Goal: Navigation & Orientation: Find specific page/section

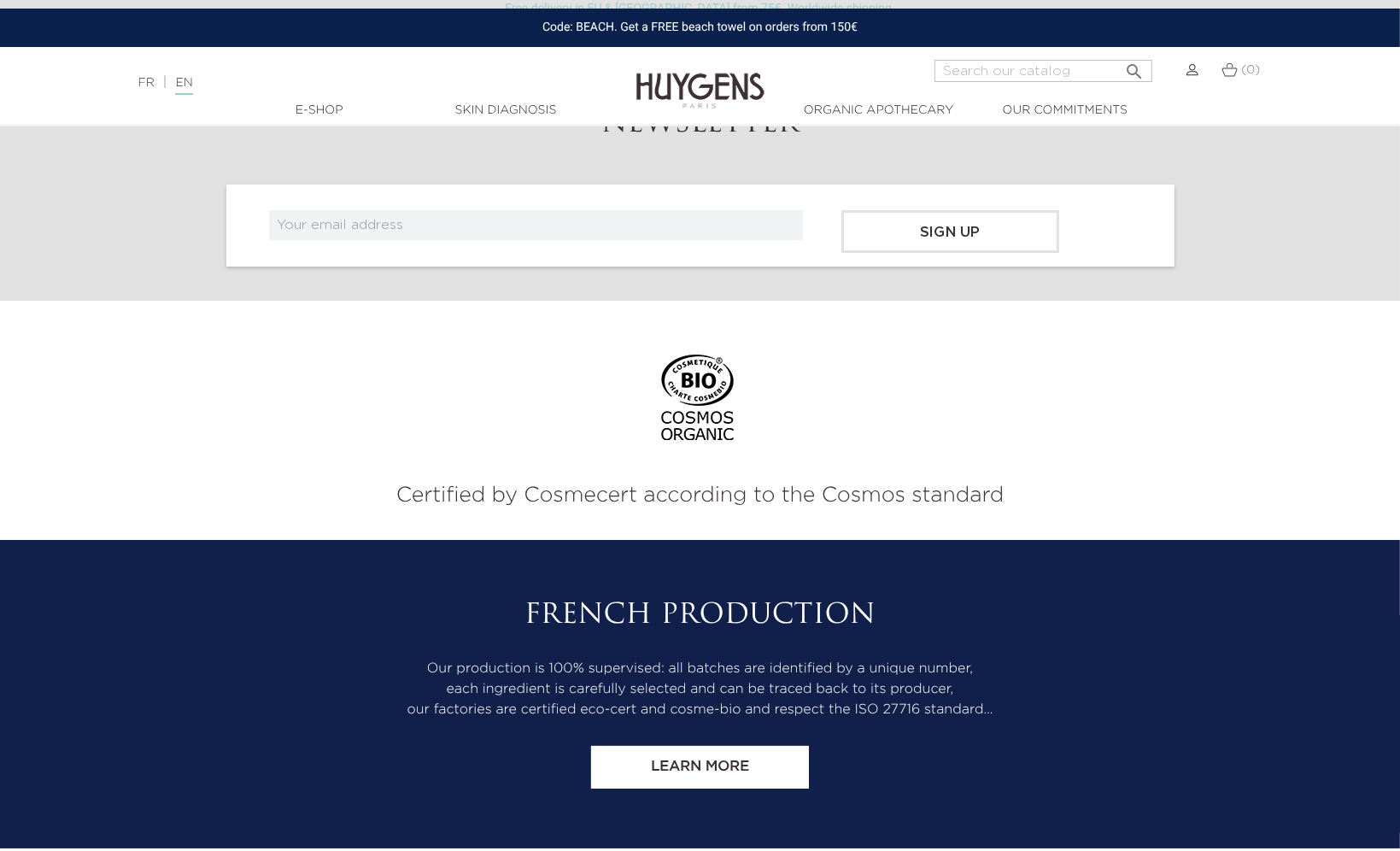
scroll to position [7091, 0]
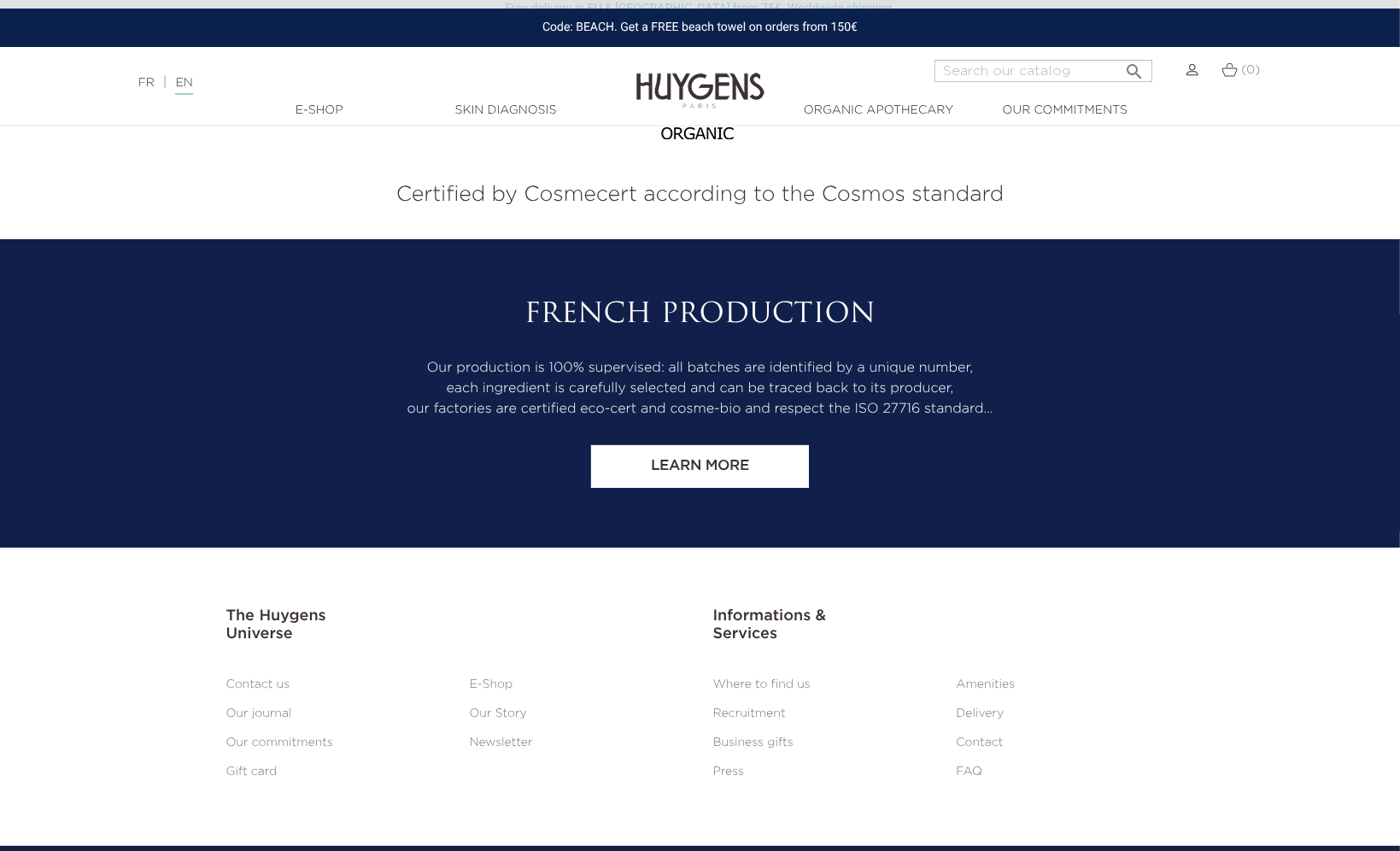
click at [754, 678] on link "Where to find us" at bounding box center [762, 684] width 97 height 12
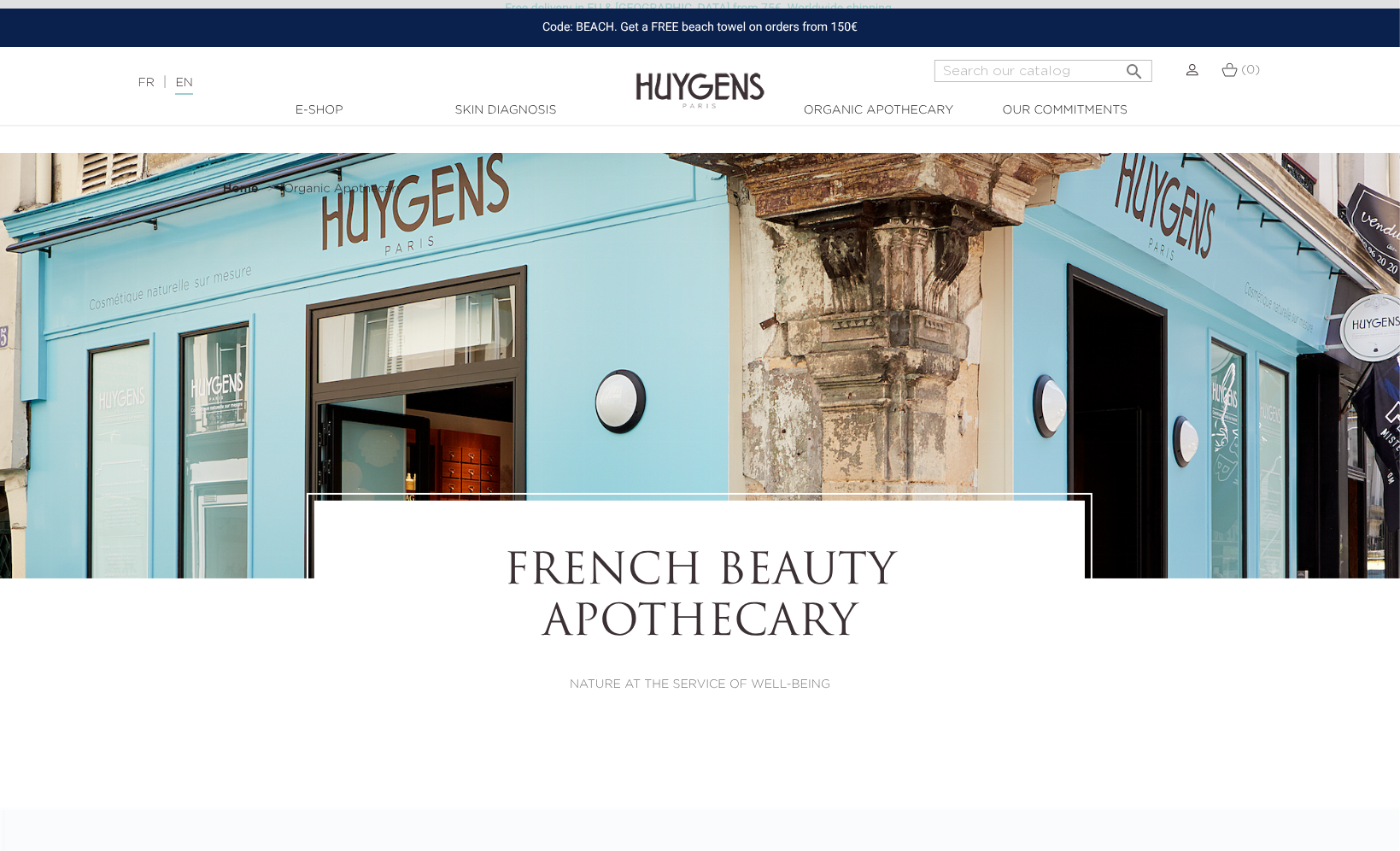
select select "FR"
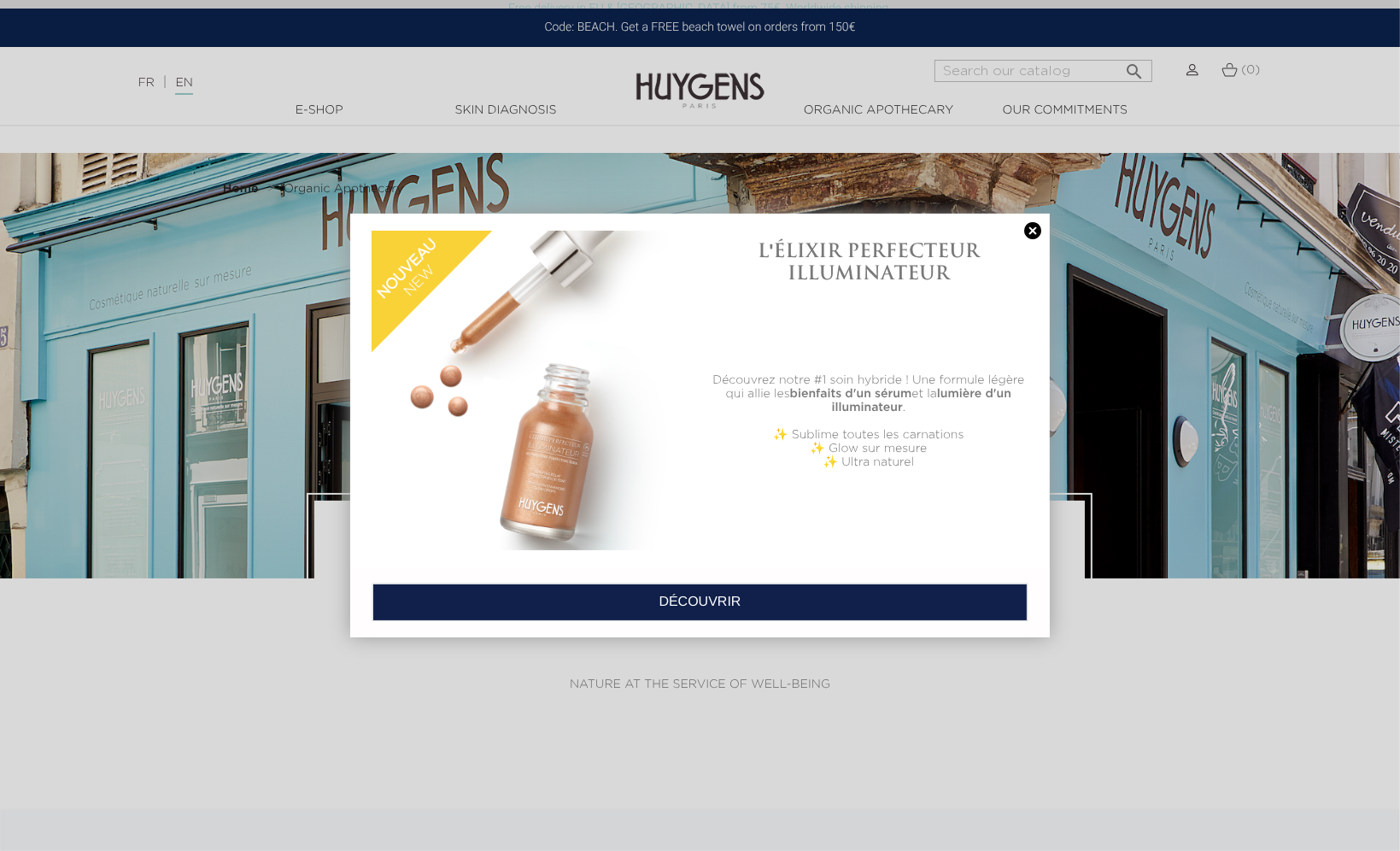
click at [855, 637] on div at bounding box center [700, 425] width 1400 height 851
click at [1031, 238] on link at bounding box center [1033, 231] width 24 height 18
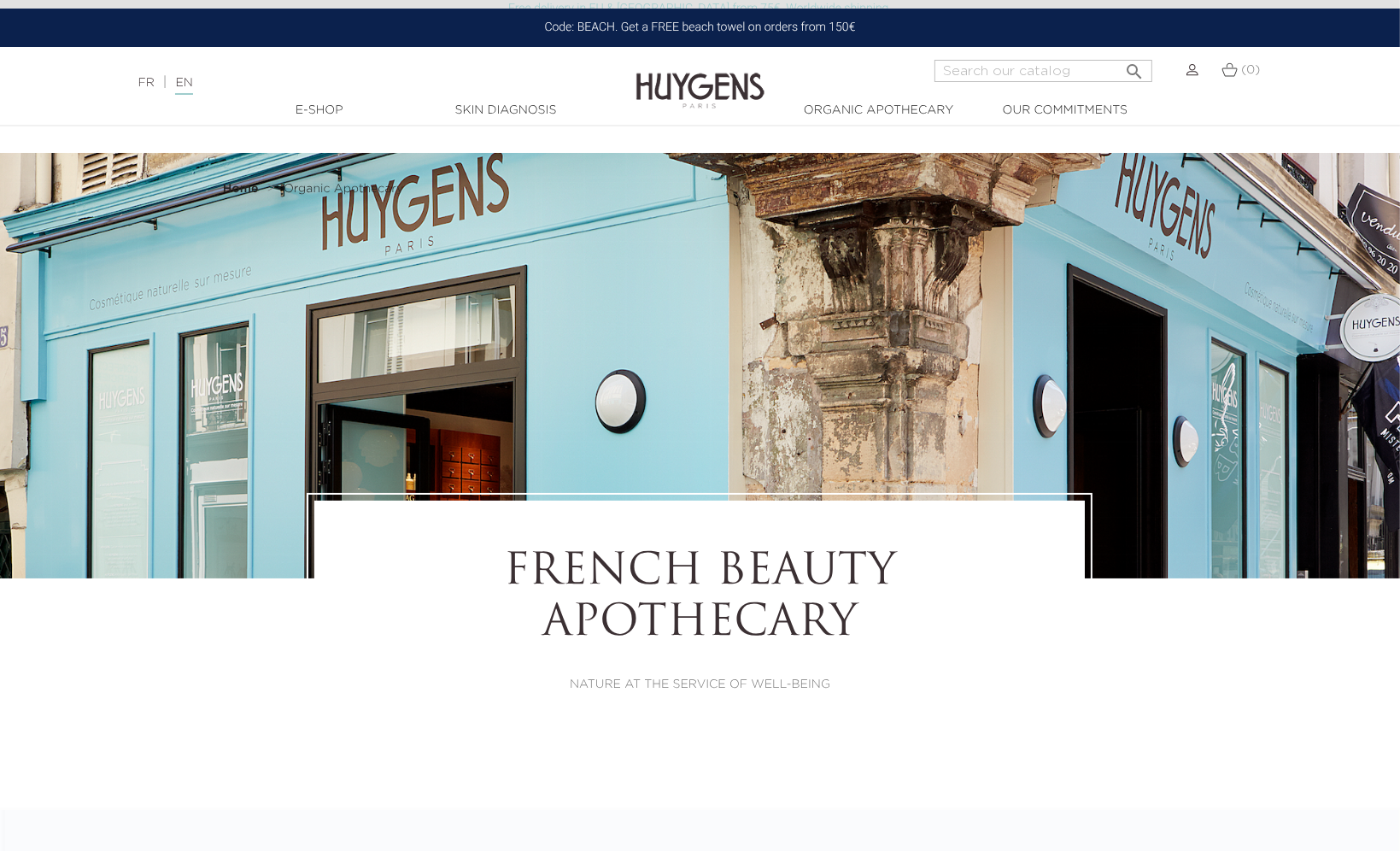
scroll to position [4185, 0]
drag, startPoint x: 746, startPoint y: 623, endPoint x: 588, endPoint y: 596, distance: 160.3
drag, startPoint x: 468, startPoint y: 581, endPoint x: 728, endPoint y: 583, distance: 260.0
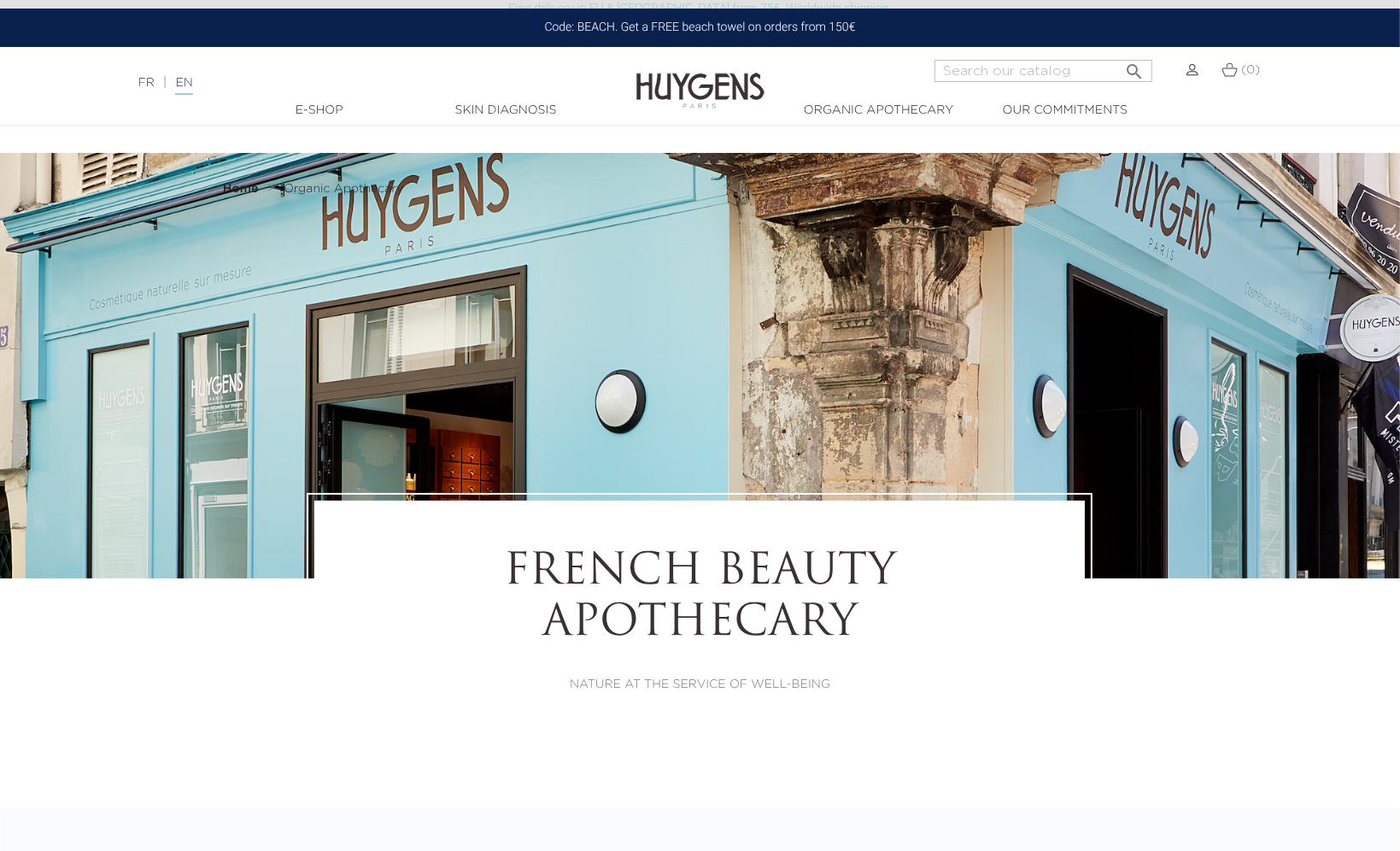
drag, startPoint x: 588, startPoint y: 688, endPoint x: 628, endPoint y: 718, distance: 50.0
drag, startPoint x: 564, startPoint y: 645, endPoint x: 728, endPoint y: 563, distance: 183.4
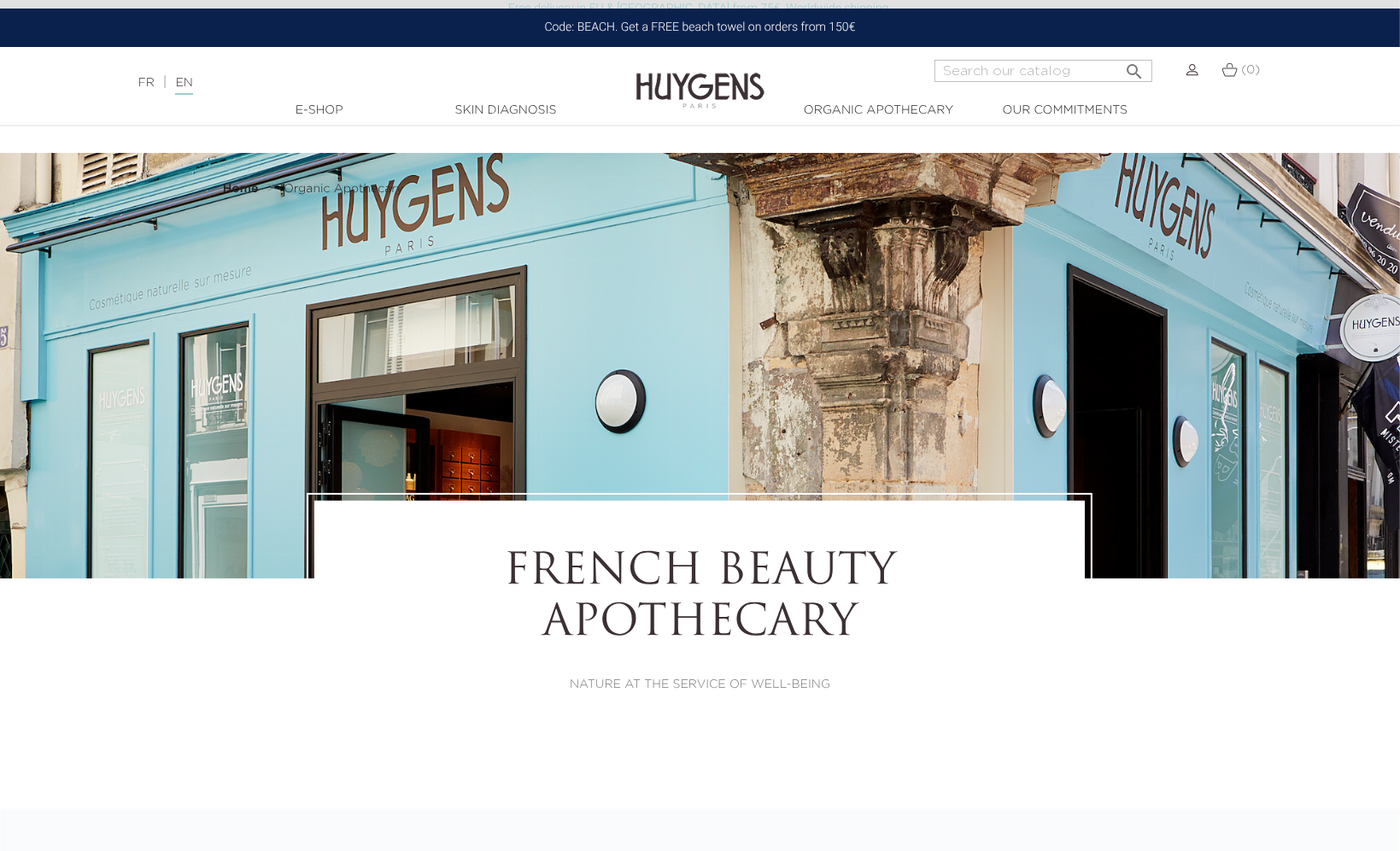
drag, startPoint x: 462, startPoint y: 609, endPoint x: 652, endPoint y: 639, distance: 192.4
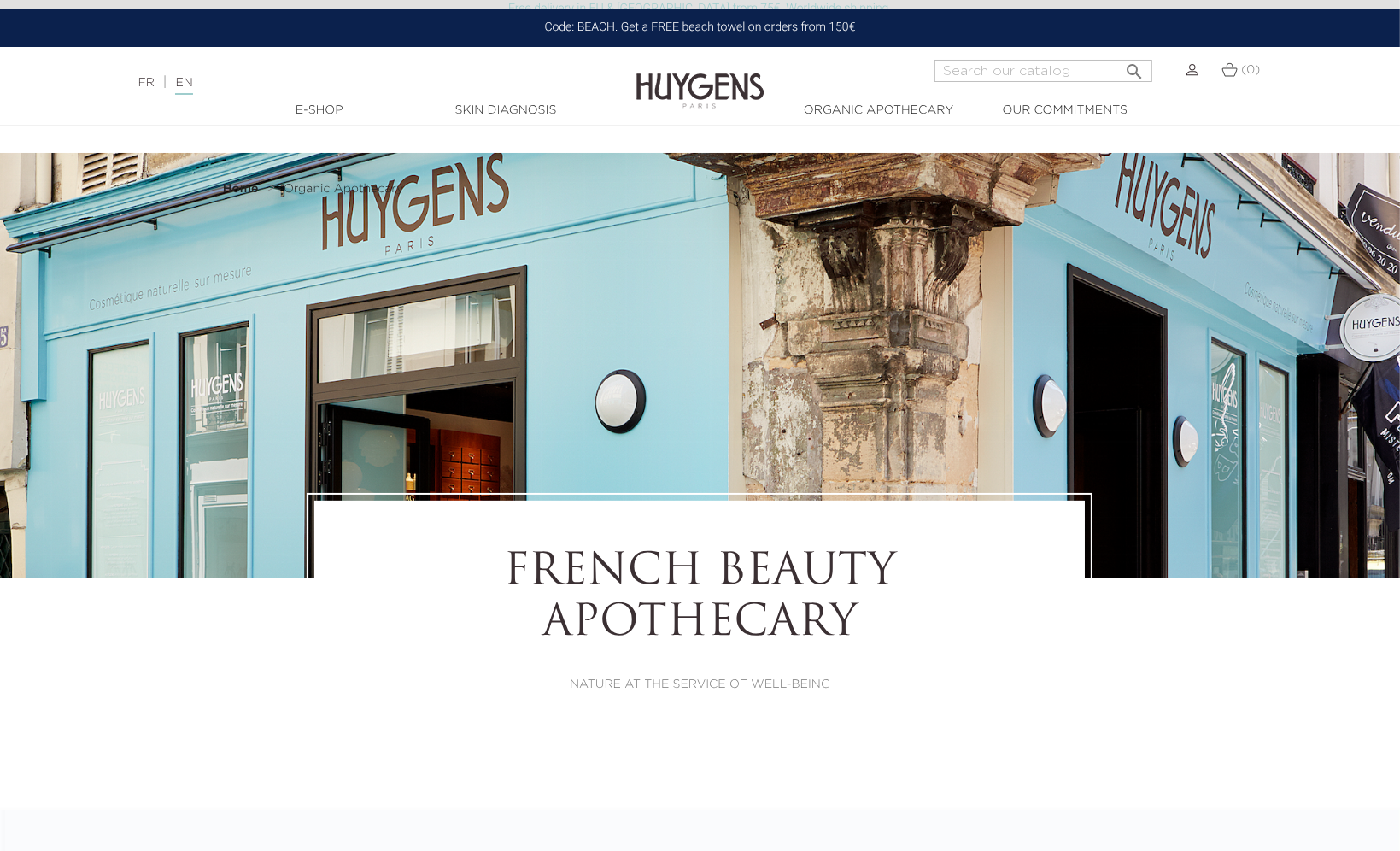
drag, startPoint x: 694, startPoint y: 648, endPoint x: 196, endPoint y: 539, distance: 509.8
drag, startPoint x: 753, startPoint y: 711, endPoint x: -4, endPoint y: 771, distance: 759.4
click at [0, 771] on html "Free delivery in EU & [GEOGRAPHIC_DATA] from 75€. Worldwide shipping. Code: BEA…" at bounding box center [700, 425] width 1400 height 851
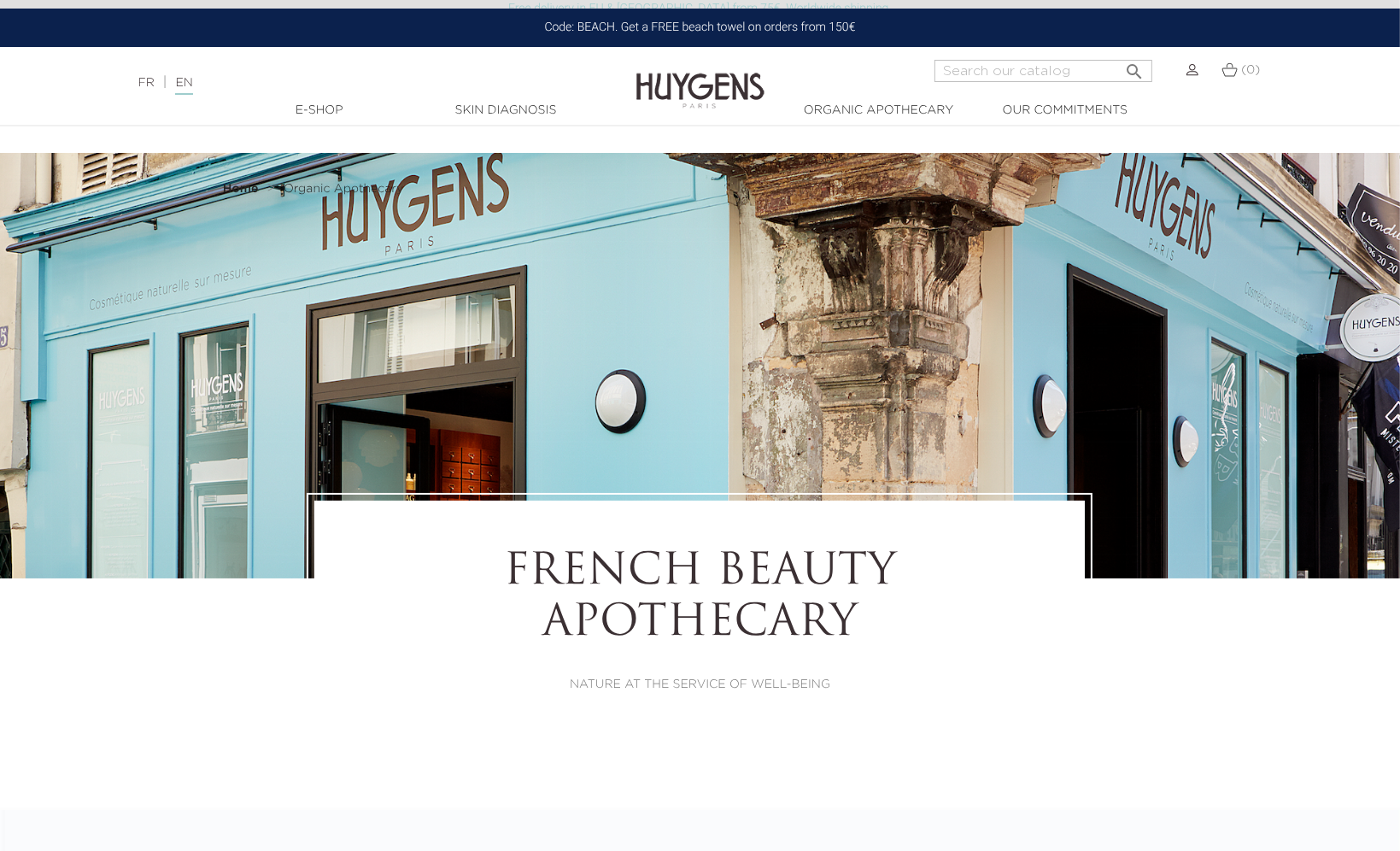
drag, startPoint x: 574, startPoint y: 540, endPoint x: 236, endPoint y: 583, distance: 340.7
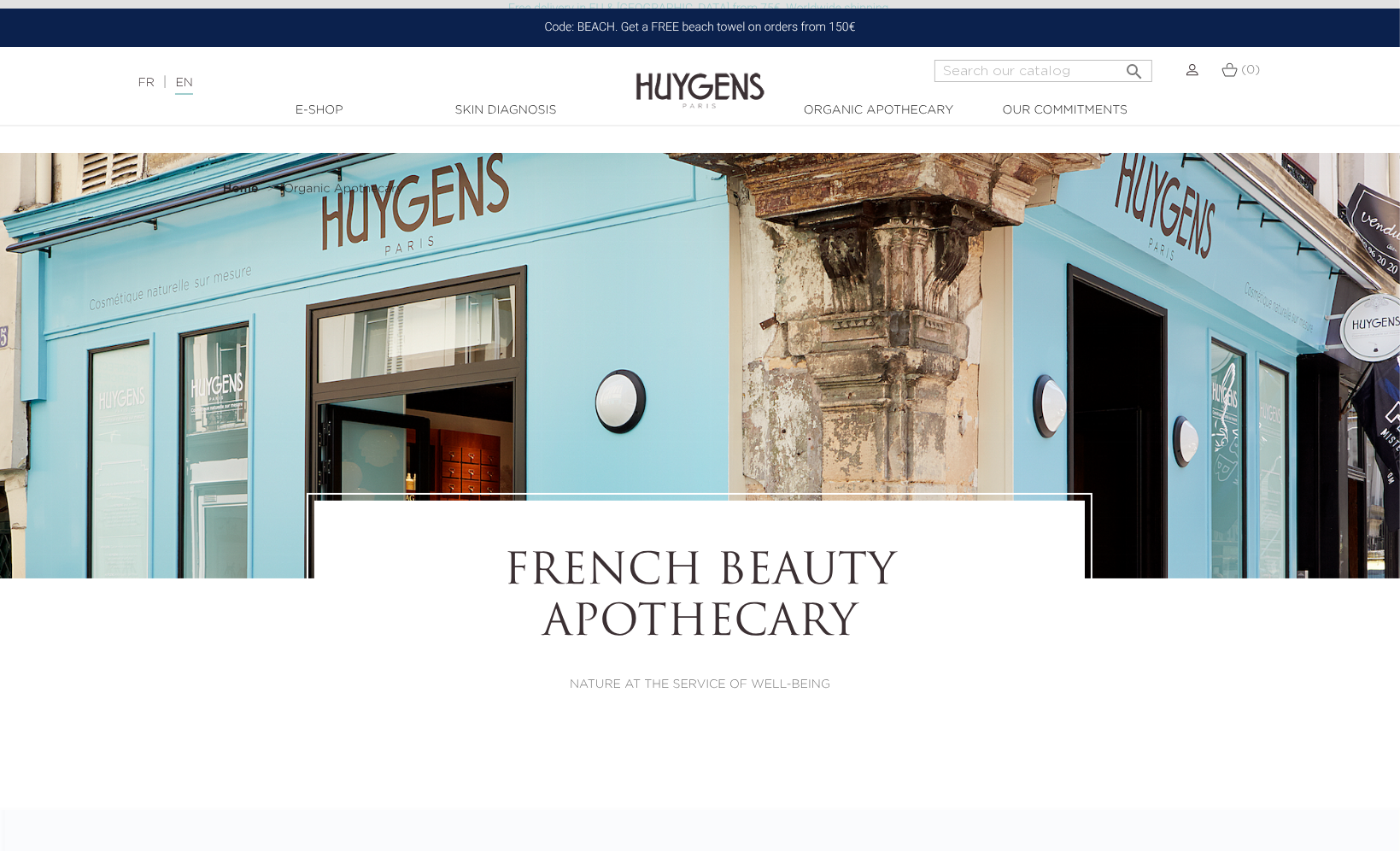
drag, startPoint x: 719, startPoint y: 663, endPoint x: 332, endPoint y: 634, distance: 388.1
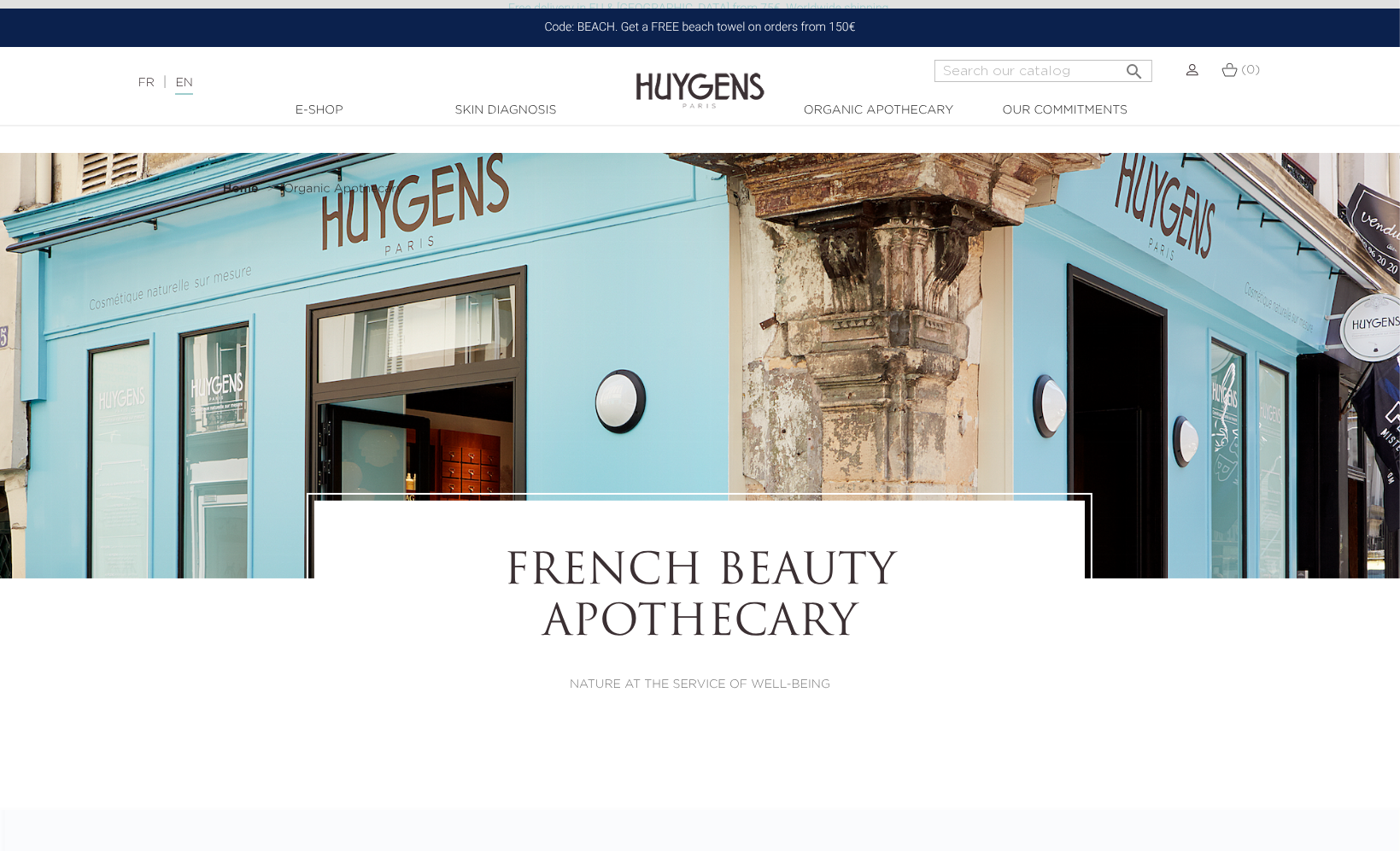
drag, startPoint x: 599, startPoint y: 767, endPoint x: 820, endPoint y: 498, distance: 348.1
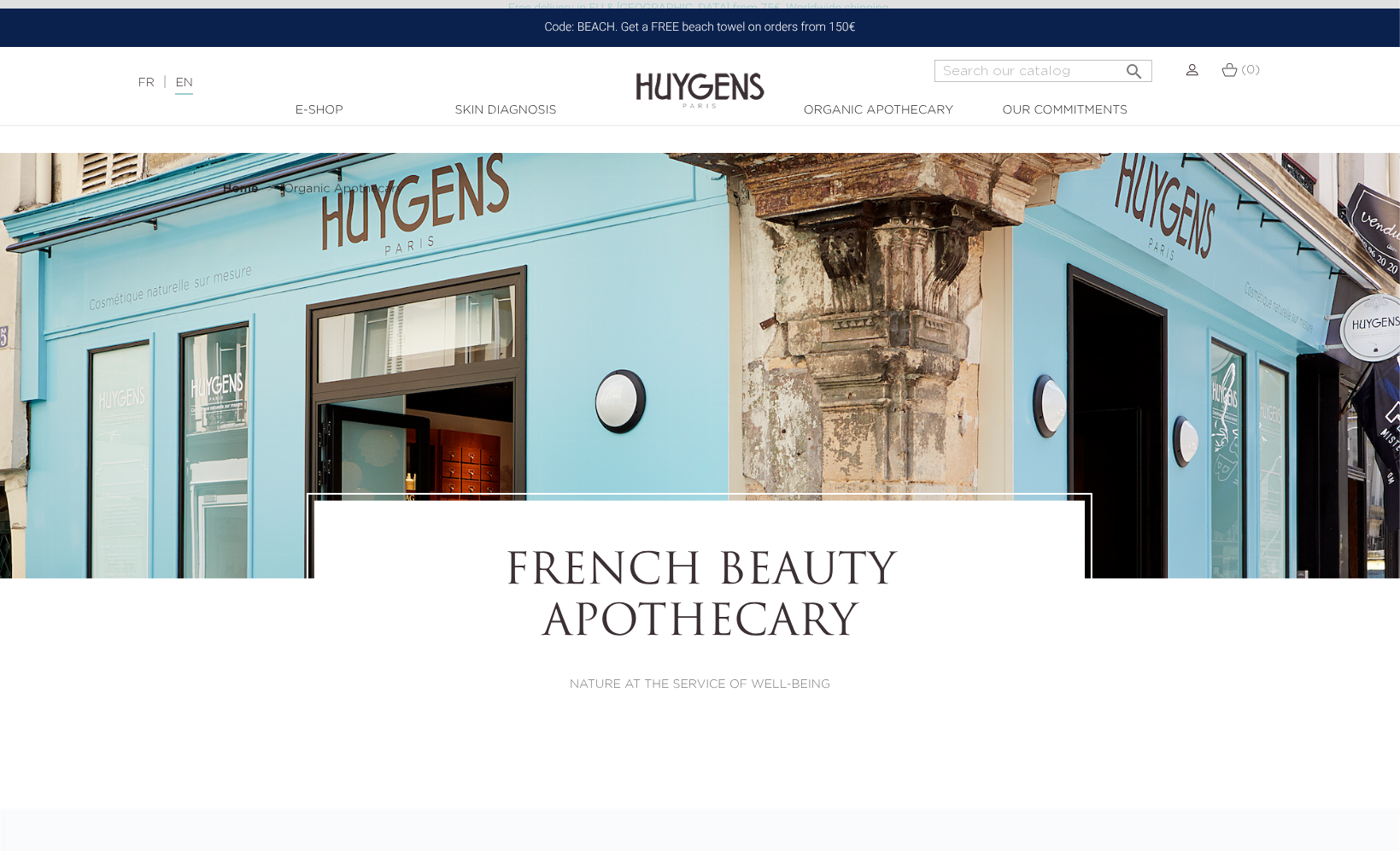
scroll to position [256, 0]
drag, startPoint x: 476, startPoint y: 633, endPoint x: 817, endPoint y: 321, distance: 462.2
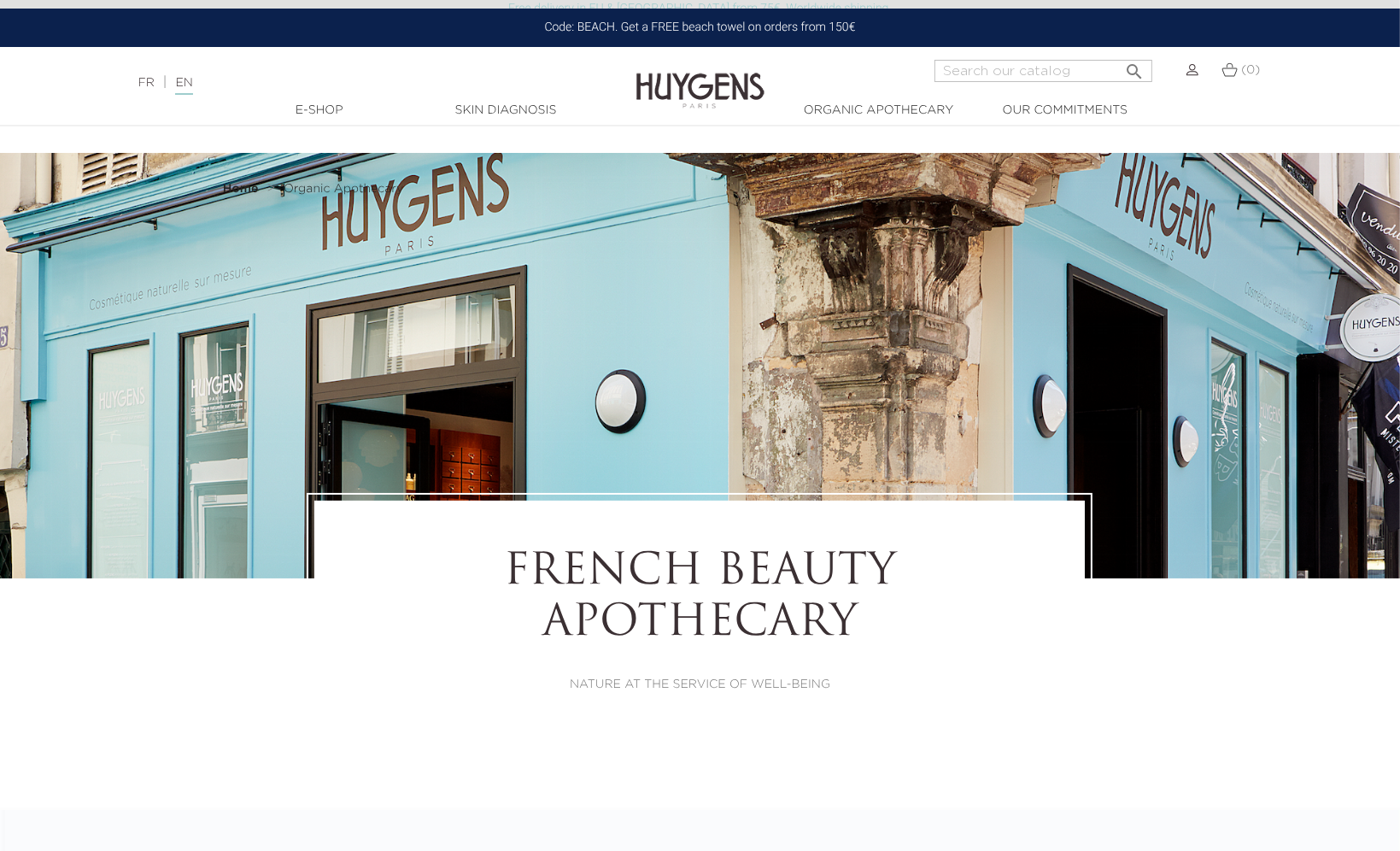
drag, startPoint x: 565, startPoint y: 578, endPoint x: 966, endPoint y: 576, distance: 401.0
drag, startPoint x: 436, startPoint y: 504, endPoint x: 661, endPoint y: 637, distance: 261.4
drag, startPoint x: 449, startPoint y: 587, endPoint x: 846, endPoint y: 520, distance: 402.6
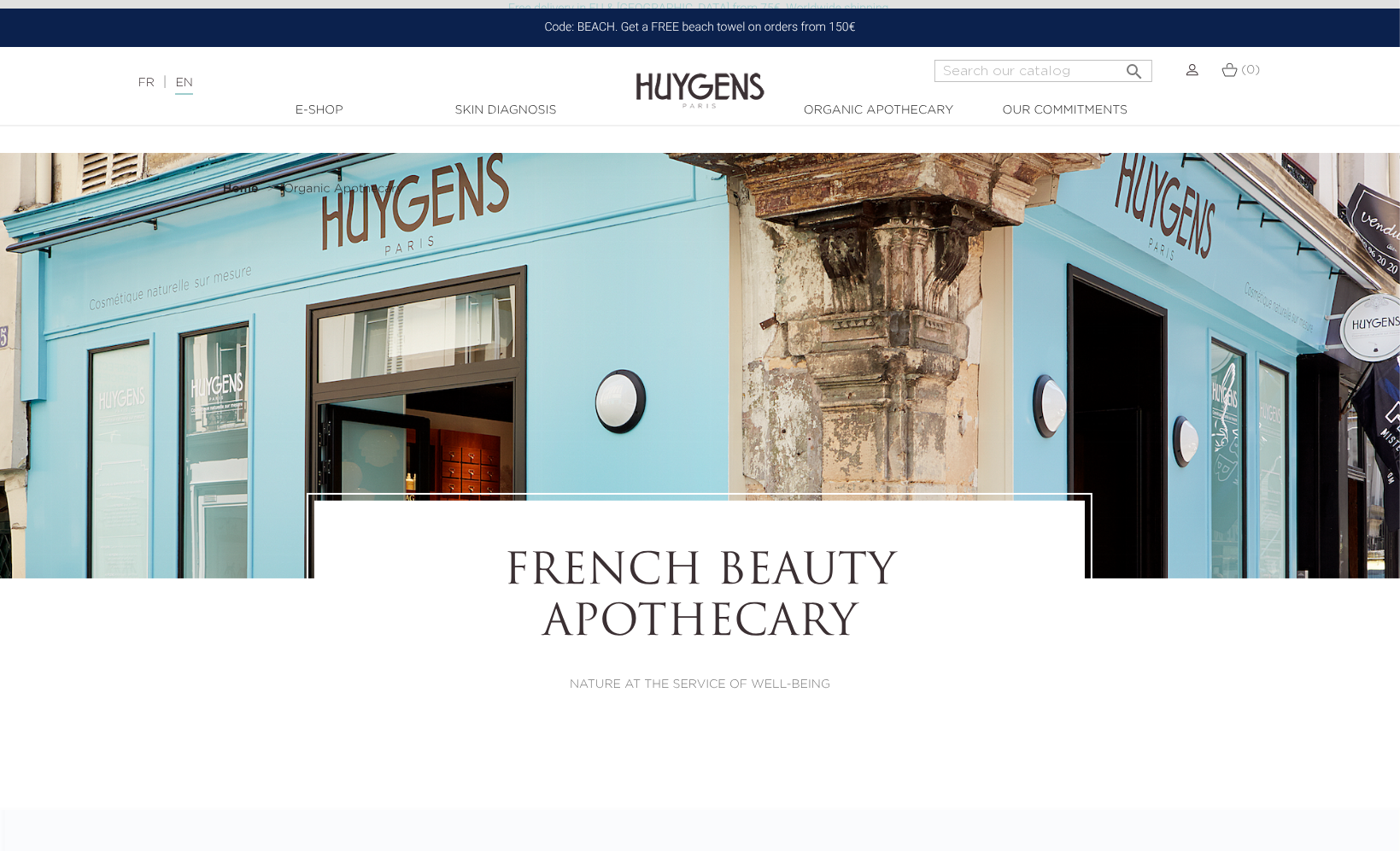
drag, startPoint x: 516, startPoint y: 437, endPoint x: 665, endPoint y: 665, distance: 272.4
drag, startPoint x: 633, startPoint y: 472, endPoint x: 636, endPoint y: 547, distance: 75.1
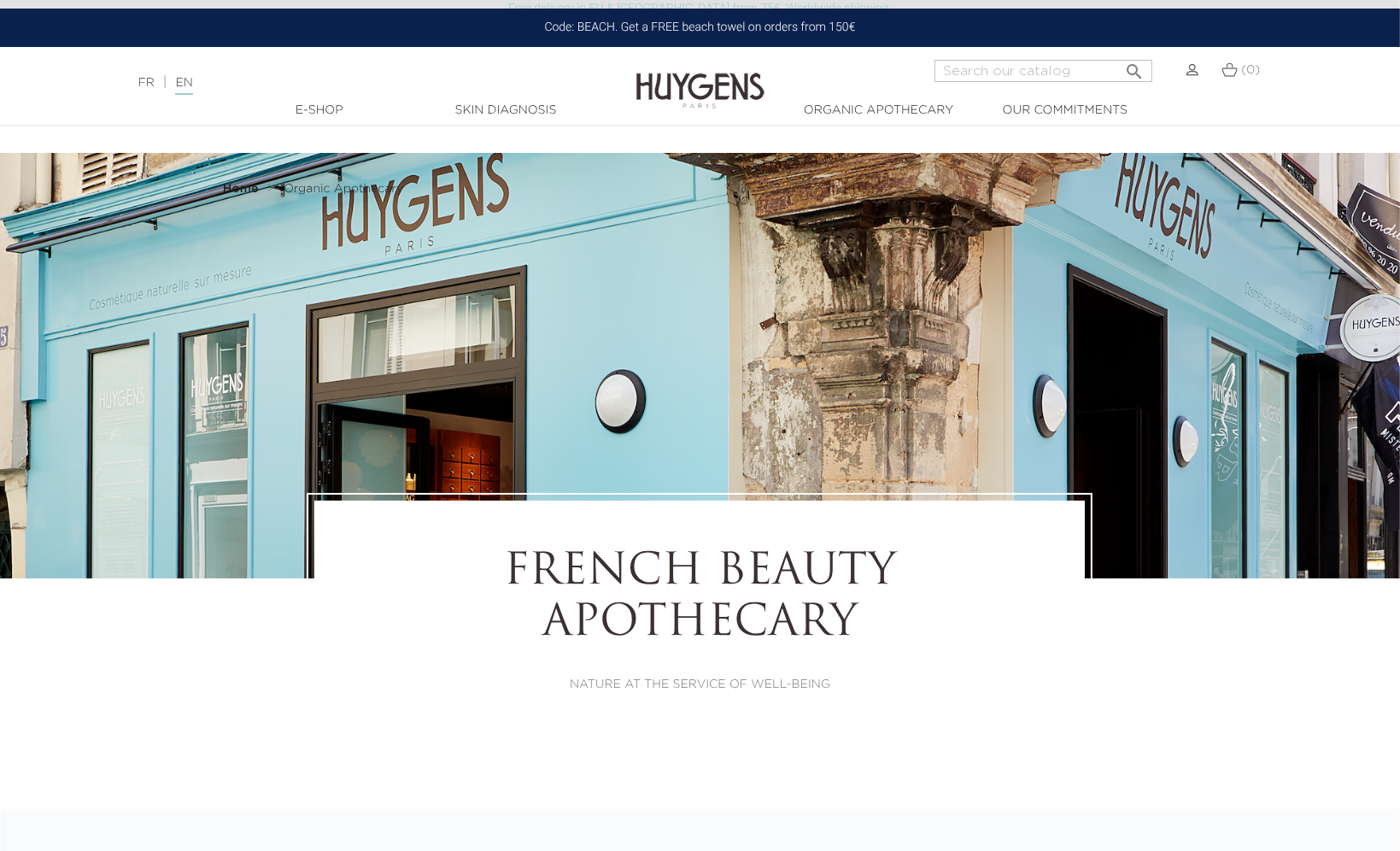
drag, startPoint x: 669, startPoint y: 511, endPoint x: 694, endPoint y: 314, distance: 198.6
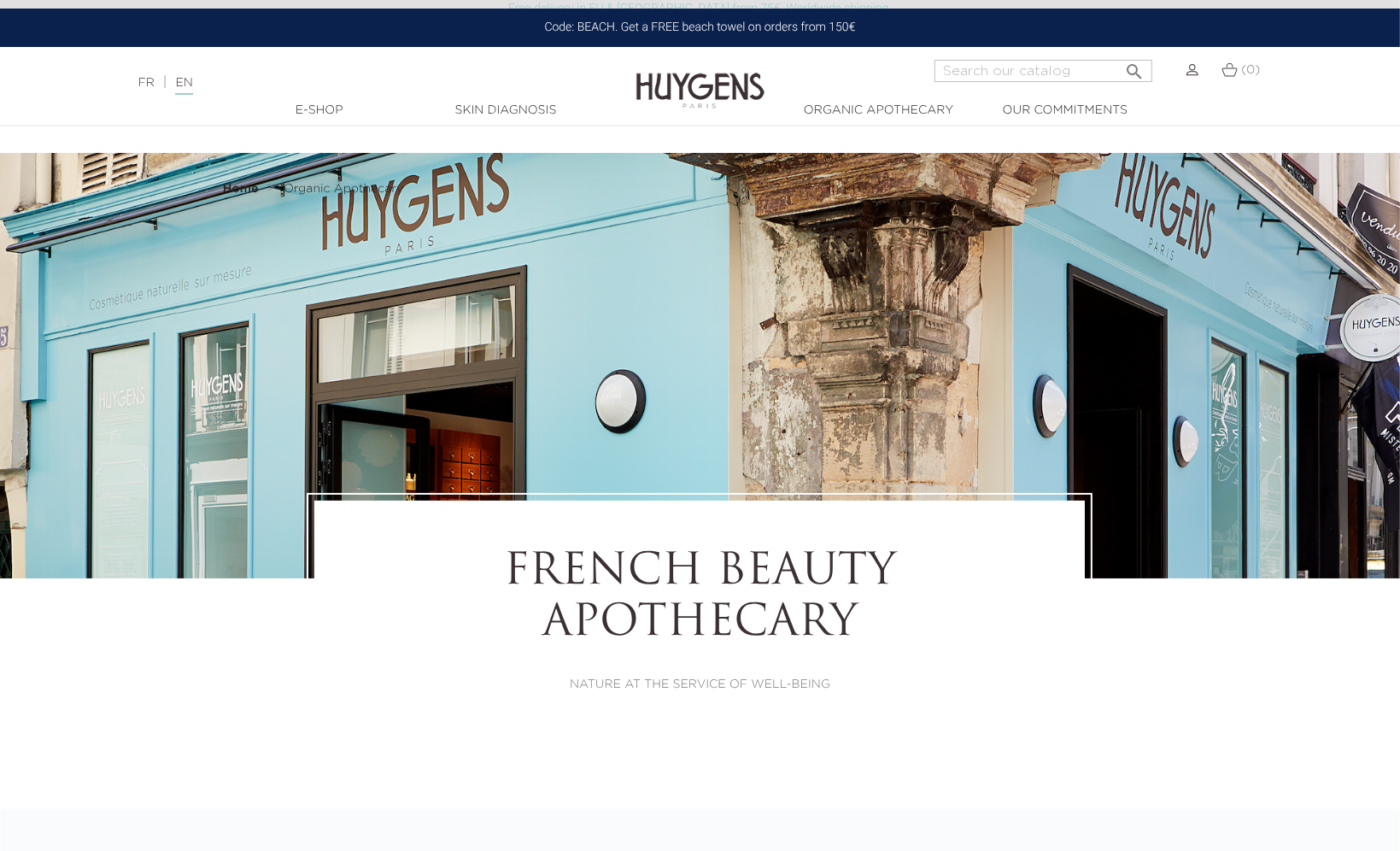
drag, startPoint x: 480, startPoint y: 598, endPoint x: 741, endPoint y: 717, distance: 286.8
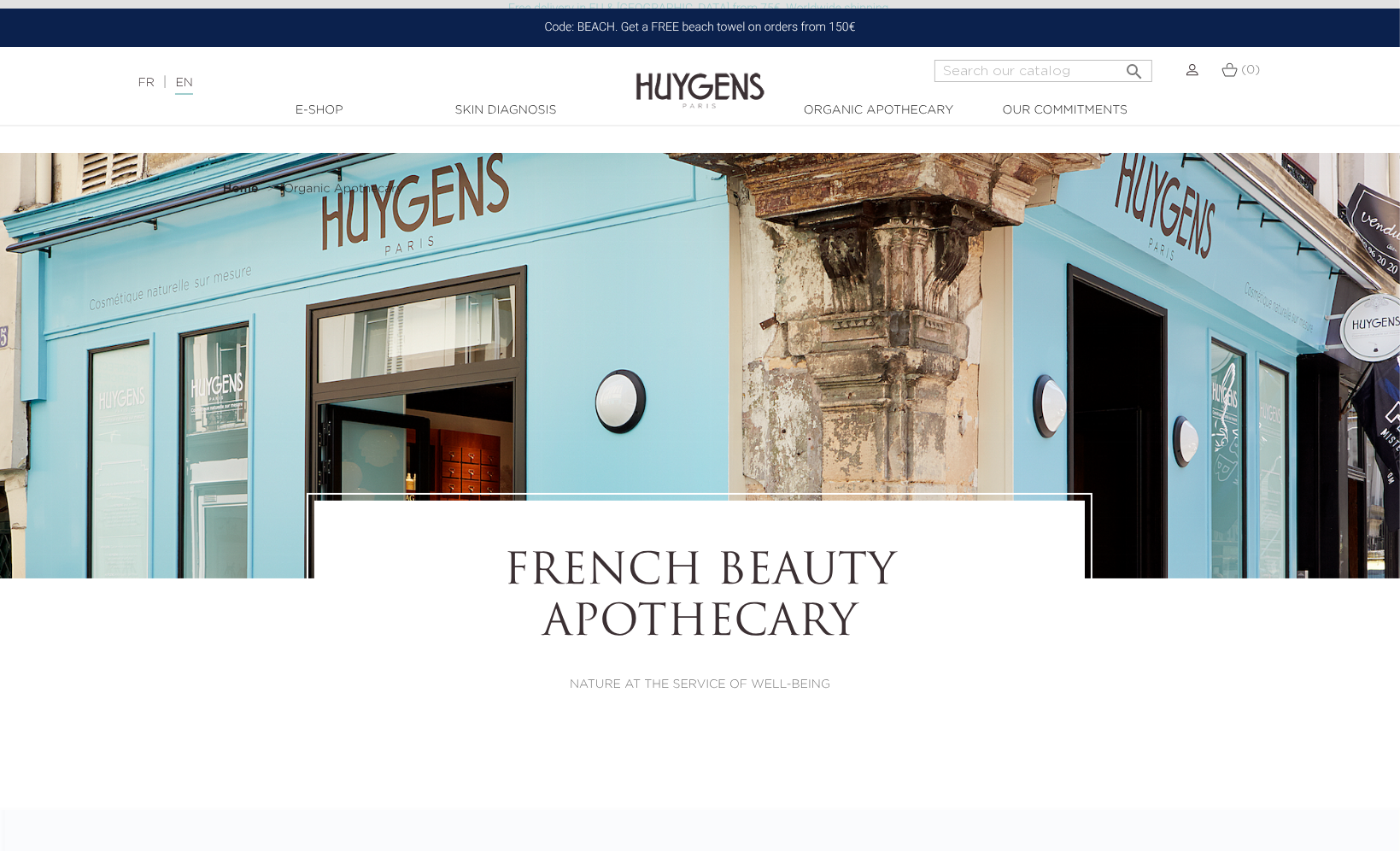
drag, startPoint x: 472, startPoint y: 417, endPoint x: 909, endPoint y: 663, distance: 501.5
drag, startPoint x: 440, startPoint y: 584, endPoint x: 745, endPoint y: 493, distance: 318.3
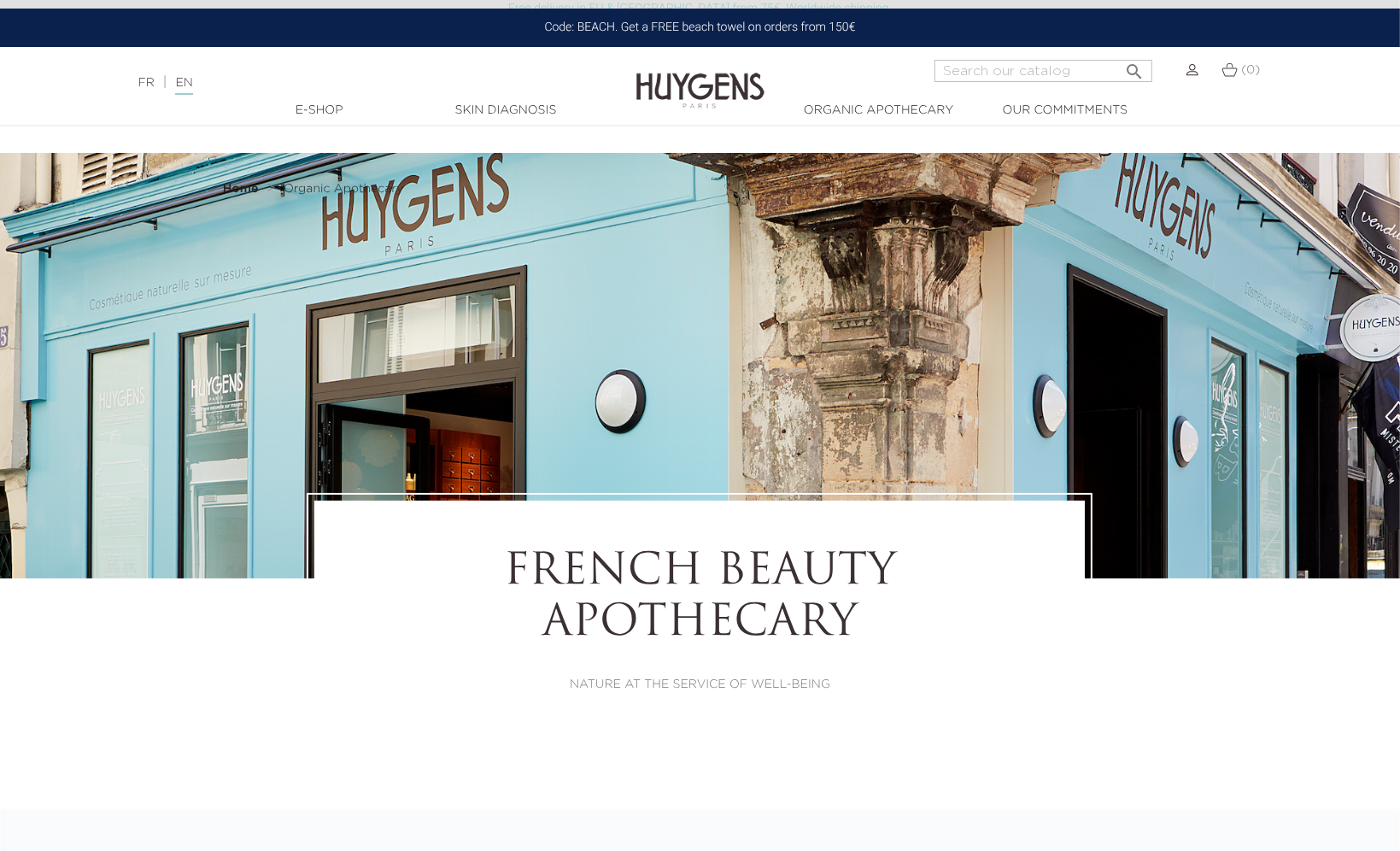
drag, startPoint x: 677, startPoint y: 527, endPoint x: 673, endPoint y: 517, distance: 10.8
drag, startPoint x: 701, startPoint y: 670, endPoint x: 661, endPoint y: 382, distance: 290.8
